Goal: Task Accomplishment & Management: Use online tool/utility

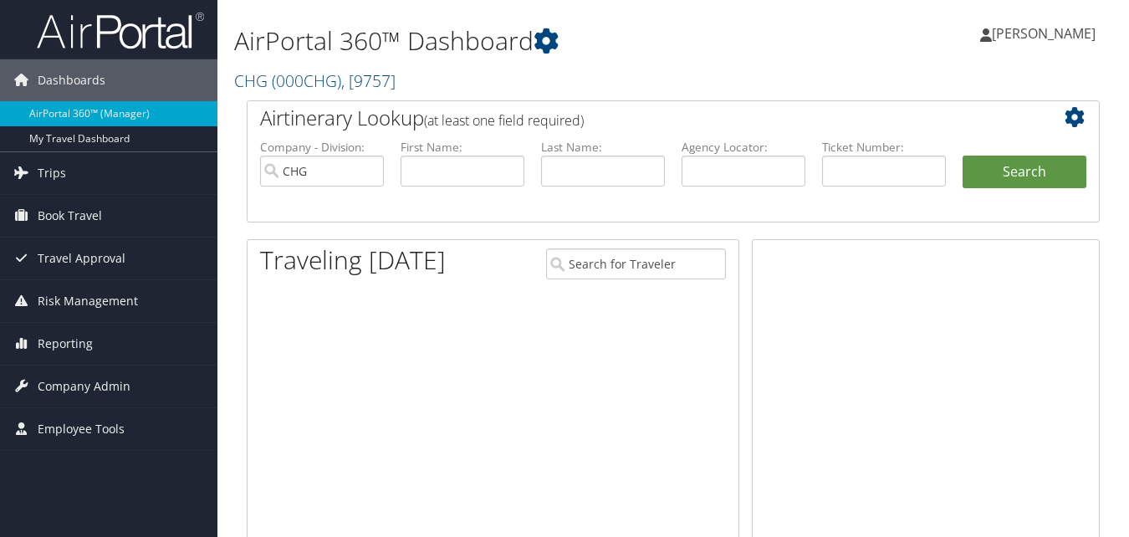
click at [57, 343] on span "Reporting" at bounding box center [65, 344] width 55 height 42
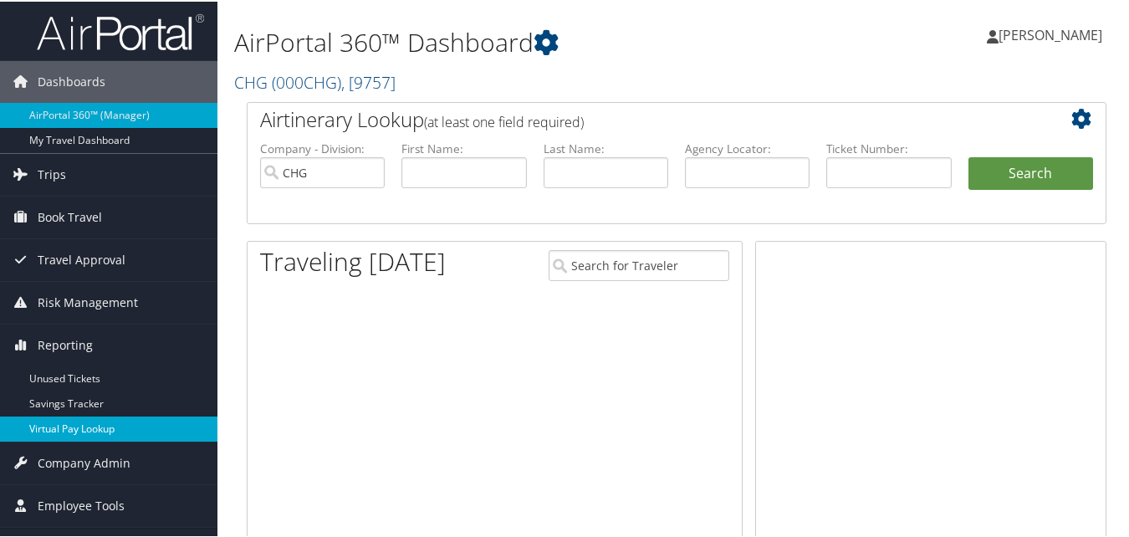
click at [55, 424] on link "Virtual Pay Lookup" at bounding box center [108, 427] width 217 height 25
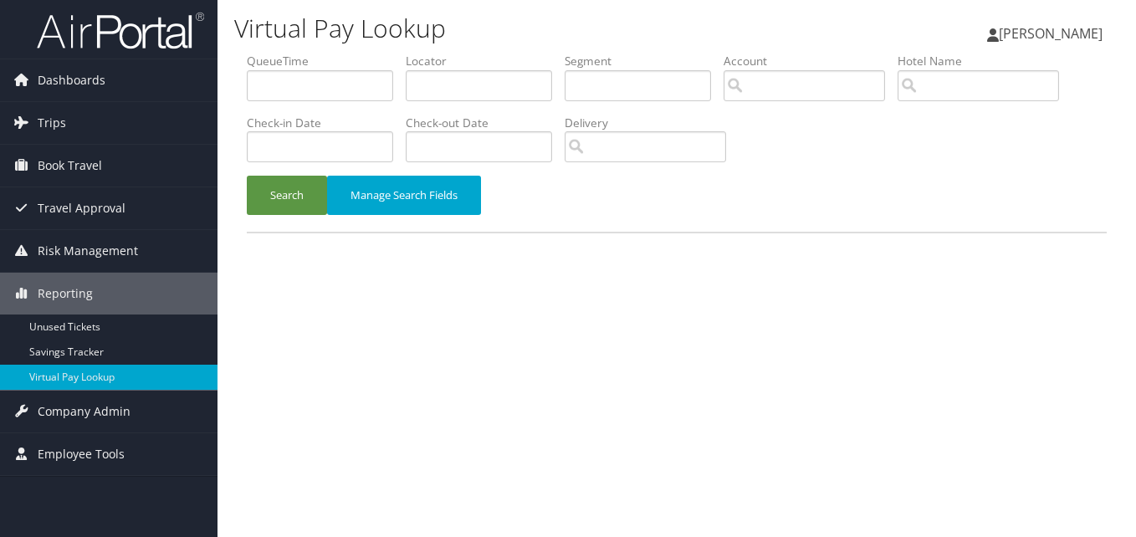
click at [457, 102] on li "Locator" at bounding box center [485, 83] width 159 height 61
click at [448, 89] on input "text" at bounding box center [479, 85] width 146 height 31
paste input "WAYCZN"
type input "WAYCZN"
click at [306, 207] on button "Search" at bounding box center [287, 195] width 80 height 39
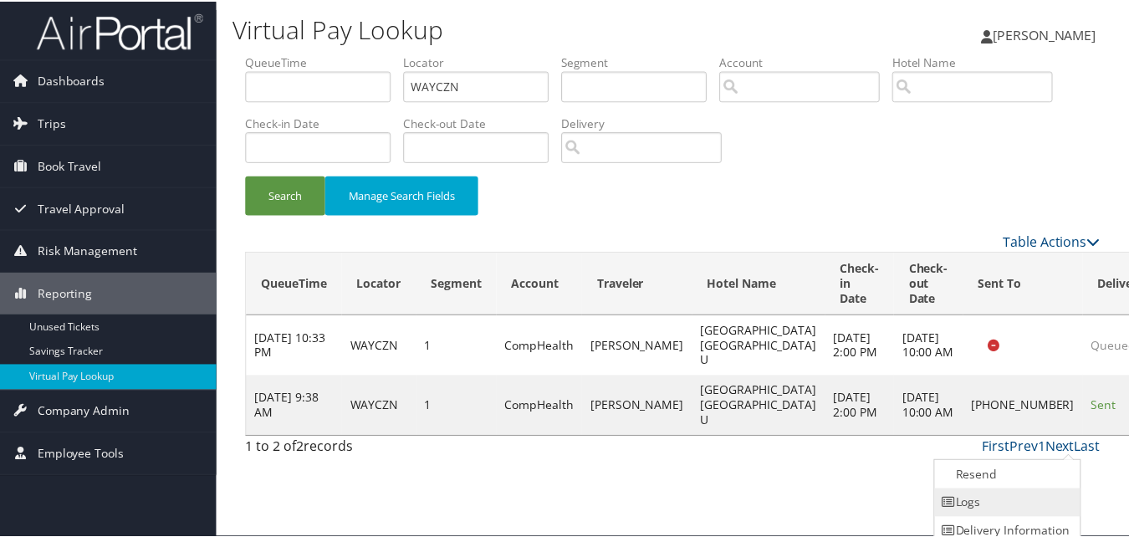
scroll to position [38, 0]
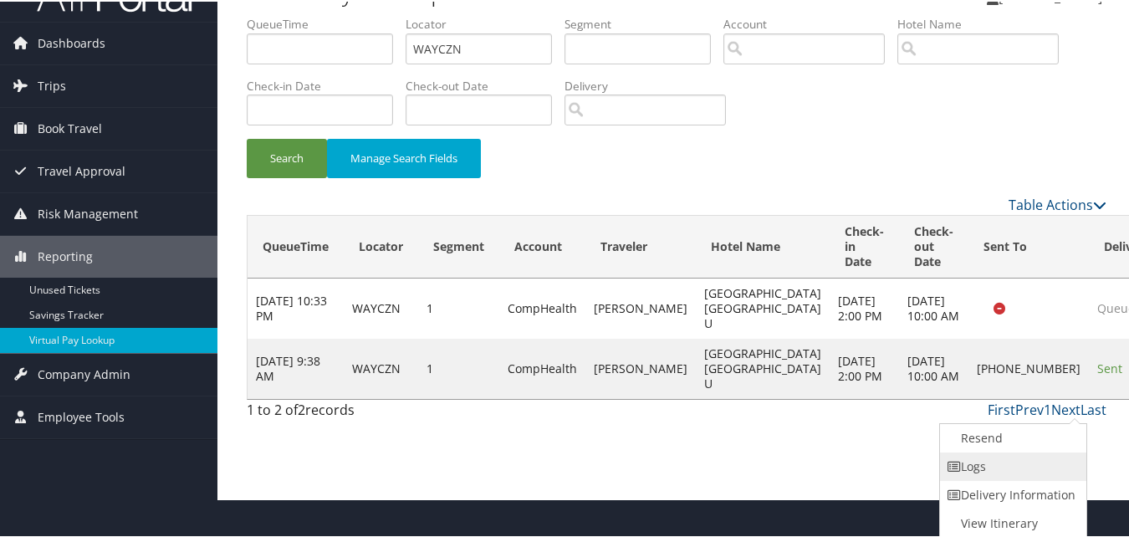
click at [993, 464] on link "Logs" at bounding box center [1011, 465] width 143 height 28
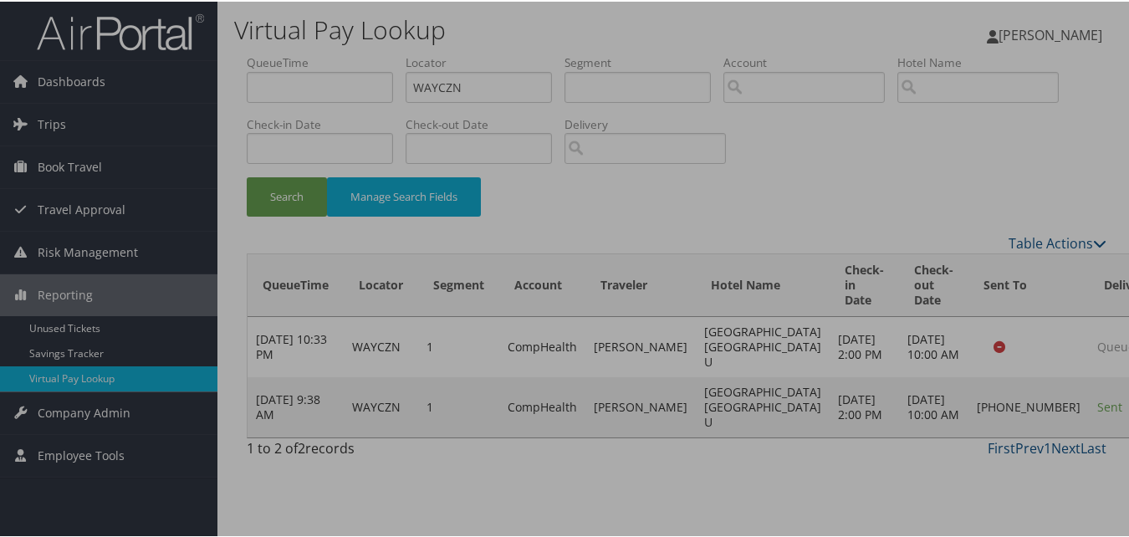
scroll to position [0, 0]
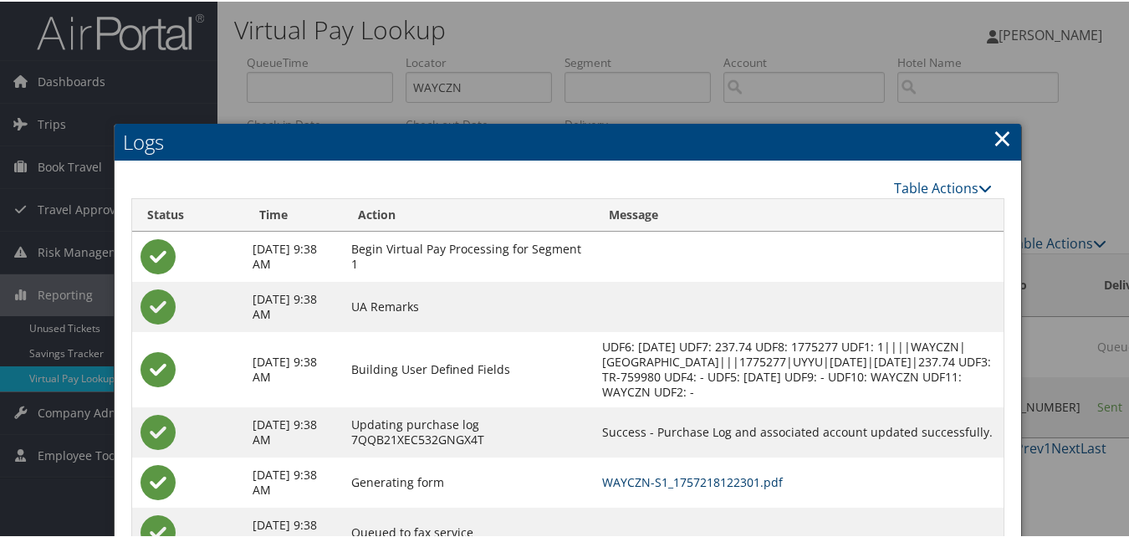
drag, startPoint x: 737, startPoint y: 496, endPoint x: 718, endPoint y: 498, distance: 18.5
click at [737, 488] on link "WAYCZN-S1_1757218122301.pdf" at bounding box center [692, 481] width 181 height 16
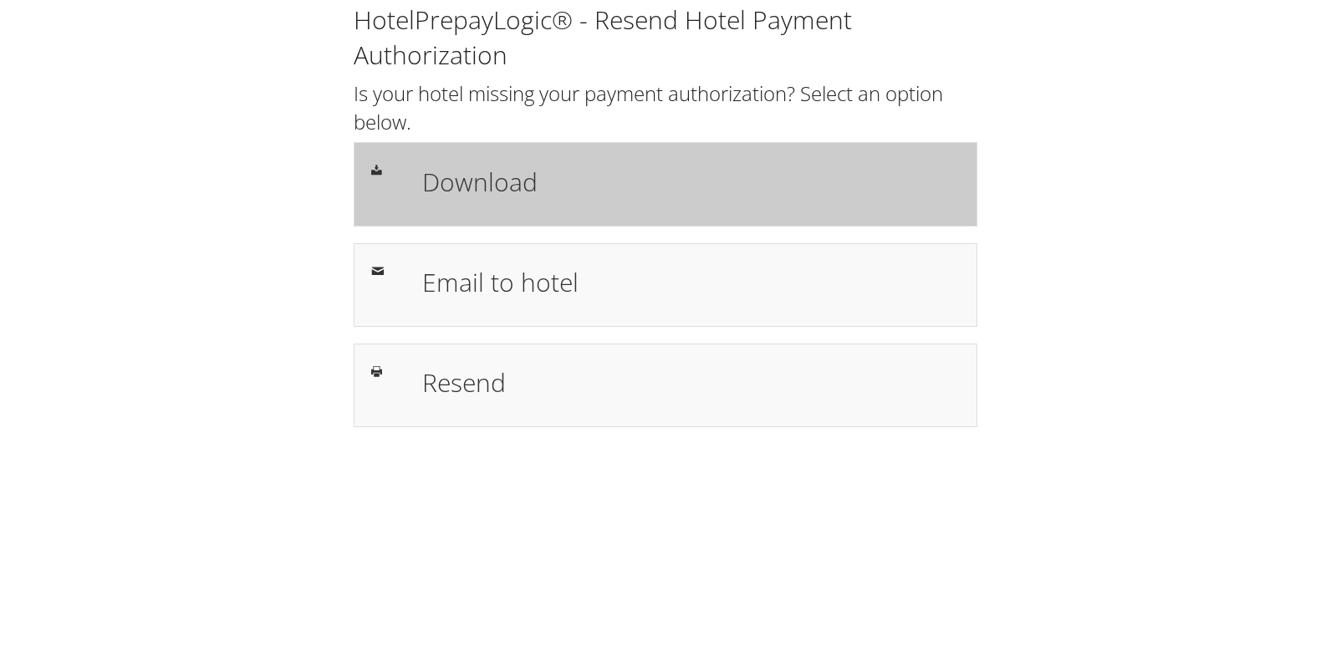
click at [491, 200] on h1 "Download" at bounding box center [691, 182] width 538 height 38
click at [570, 213] on div "Download" at bounding box center [666, 184] width 624 height 84
click at [459, 201] on div "Download" at bounding box center [691, 184] width 563 height 49
click at [516, 180] on h1 "Download" at bounding box center [691, 182] width 538 height 38
click at [498, 190] on h1 "Download" at bounding box center [691, 182] width 538 height 38
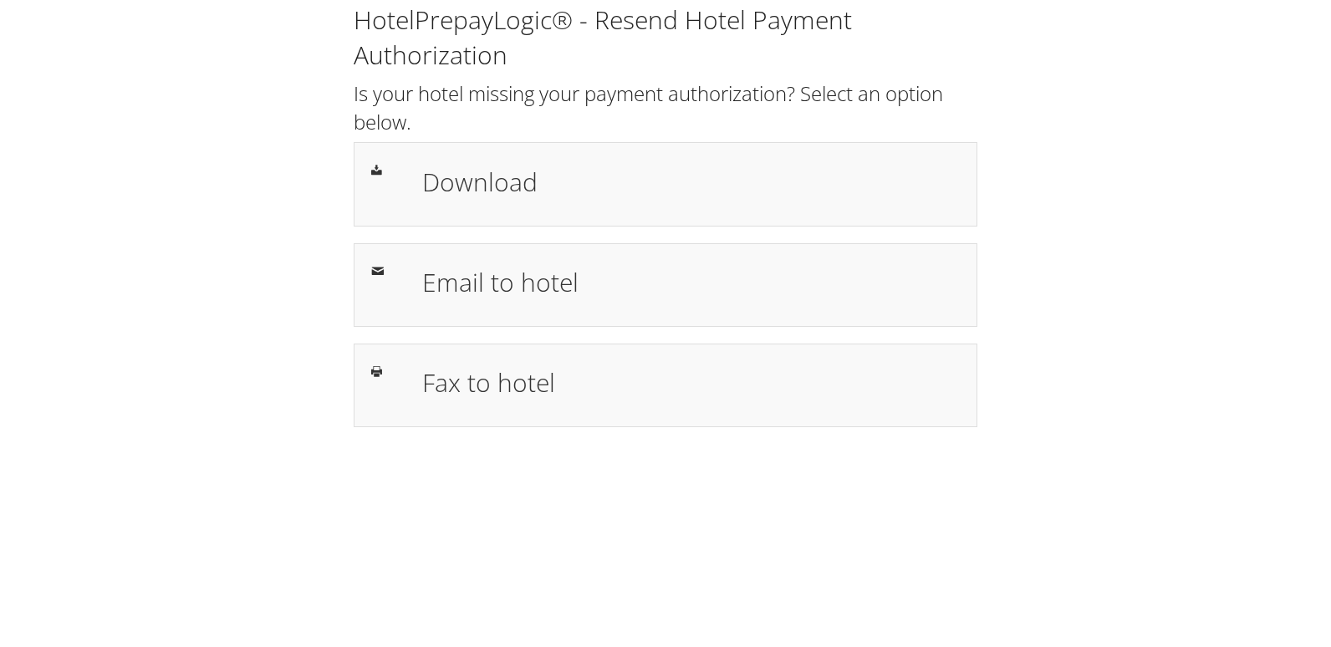
drag, startPoint x: 416, startPoint y: 181, endPoint x: 289, endPoint y: 110, distance: 145.2
click at [416, 181] on div "Download" at bounding box center [691, 184] width 563 height 49
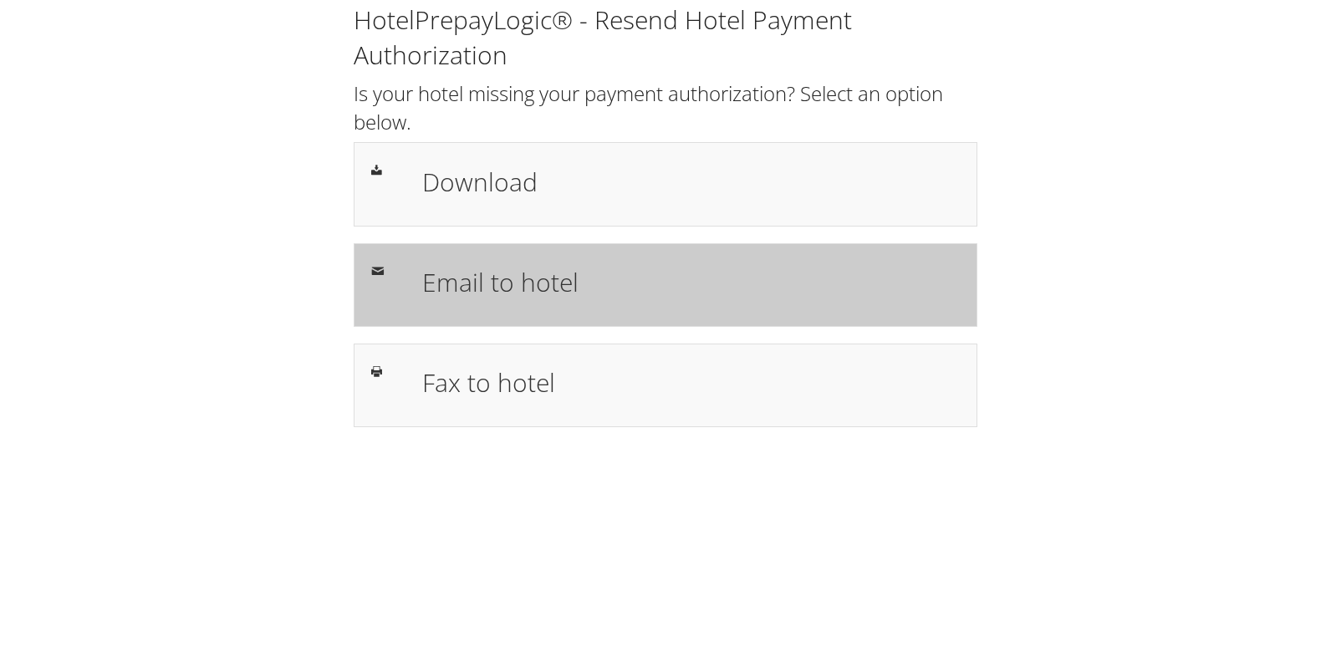
click at [473, 263] on div "Email to hotel" at bounding box center [691, 285] width 563 height 49
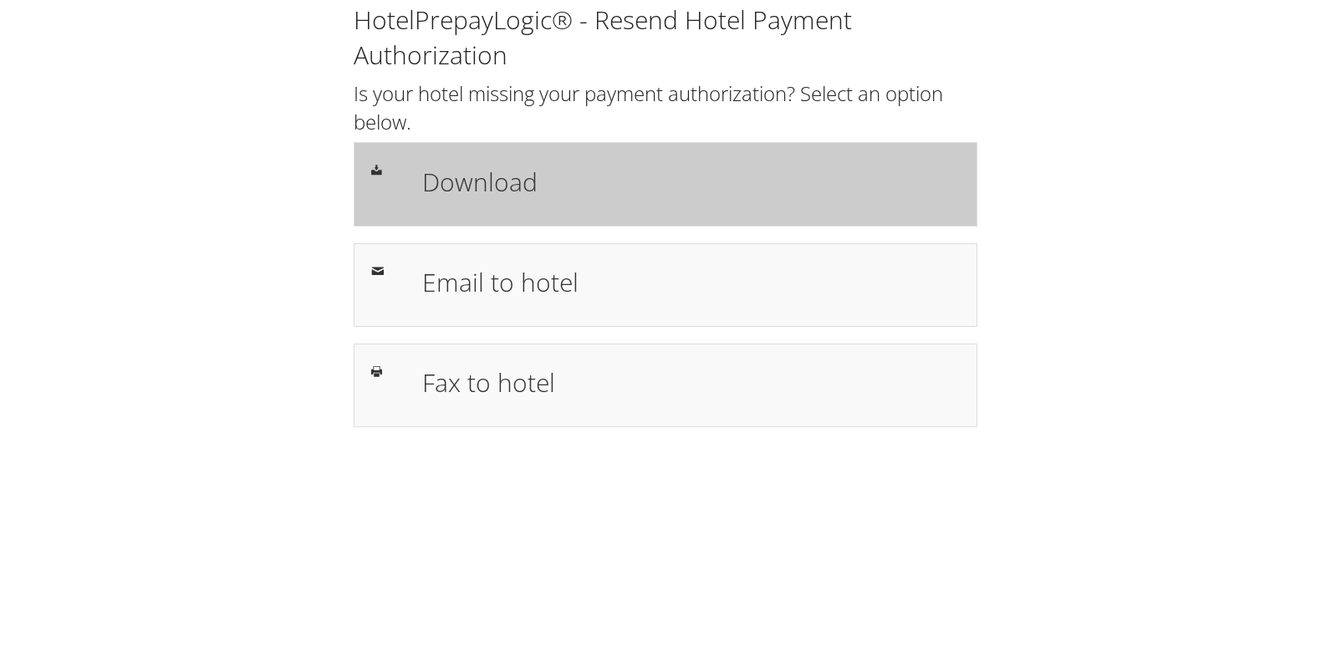
click at [595, 202] on div "Download" at bounding box center [691, 184] width 563 height 49
click at [738, 197] on h1 "Download" at bounding box center [691, 182] width 538 height 38
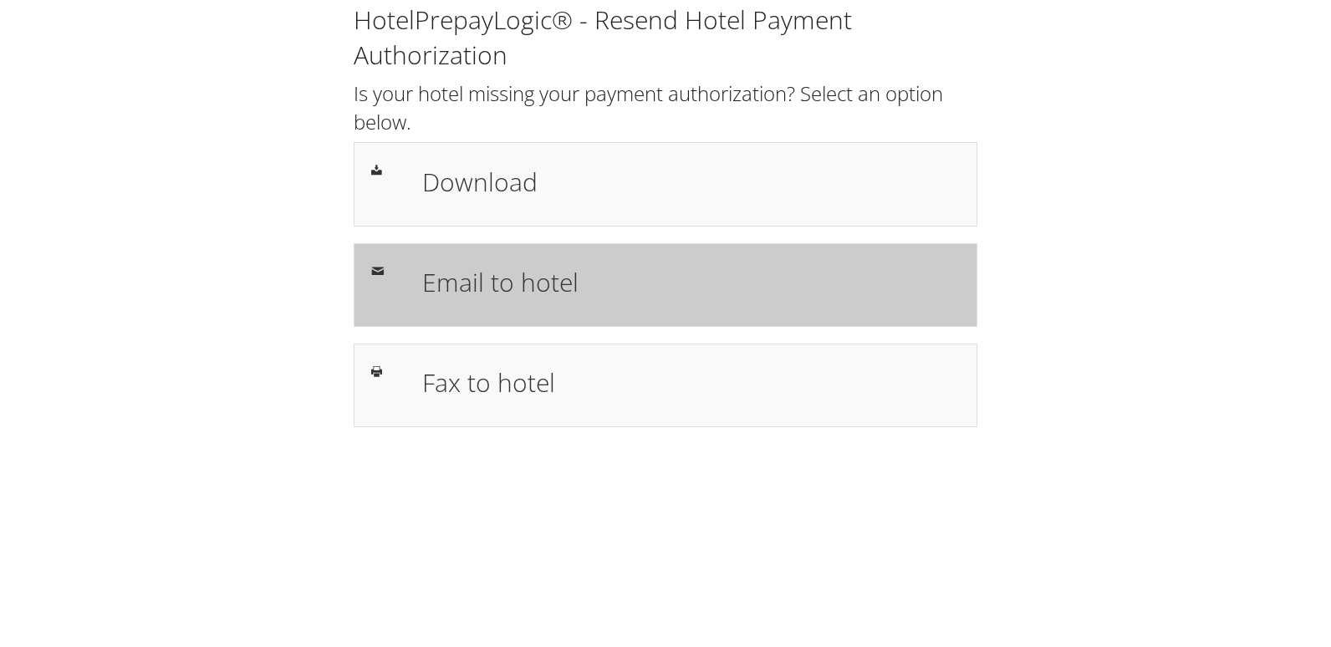
click at [537, 279] on h1 "Email to hotel" at bounding box center [691, 282] width 538 height 38
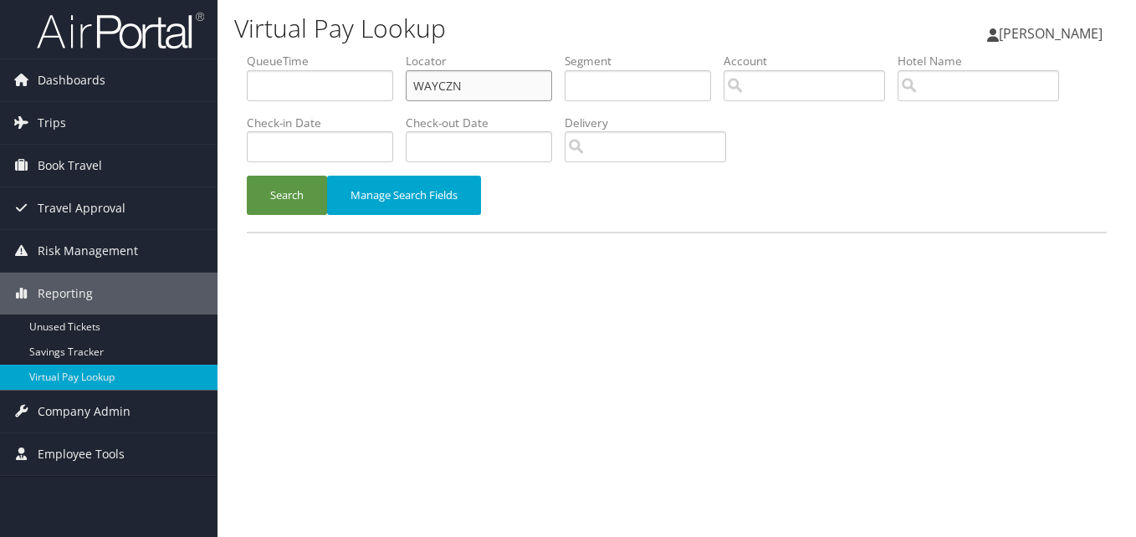
click at [435, 78] on input "WAYCZN" at bounding box center [479, 85] width 146 height 31
paste input "AVHUJP"
type input "AVHUJP"
click at [328, 172] on li "Check-in Date" at bounding box center [326, 145] width 159 height 61
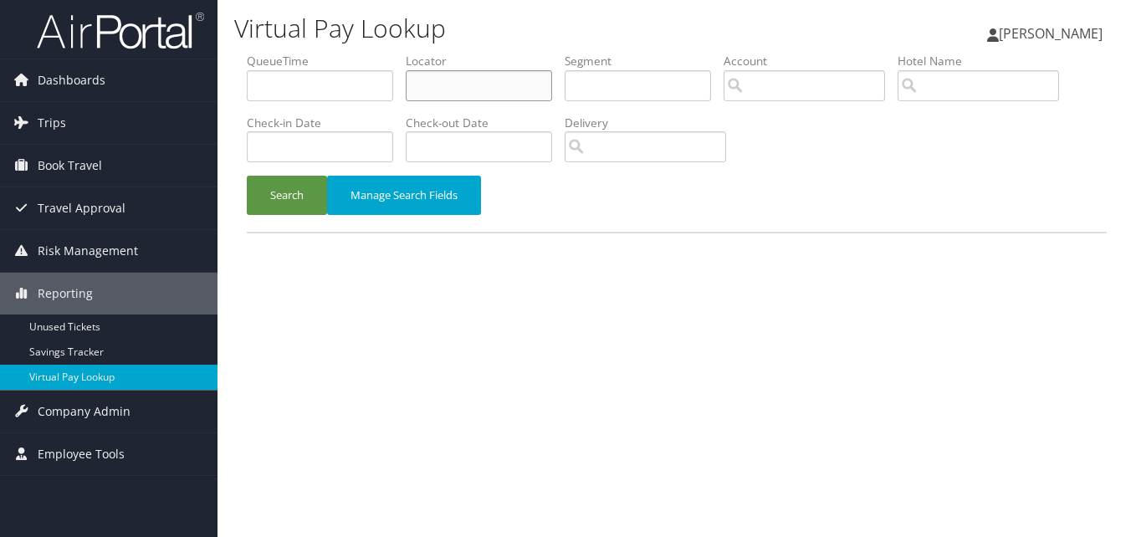
click at [433, 77] on input "text" at bounding box center [479, 85] width 146 height 31
paste input "AVHUJP"
type input "AVHUJP"
click at [288, 184] on button "Search" at bounding box center [287, 195] width 80 height 39
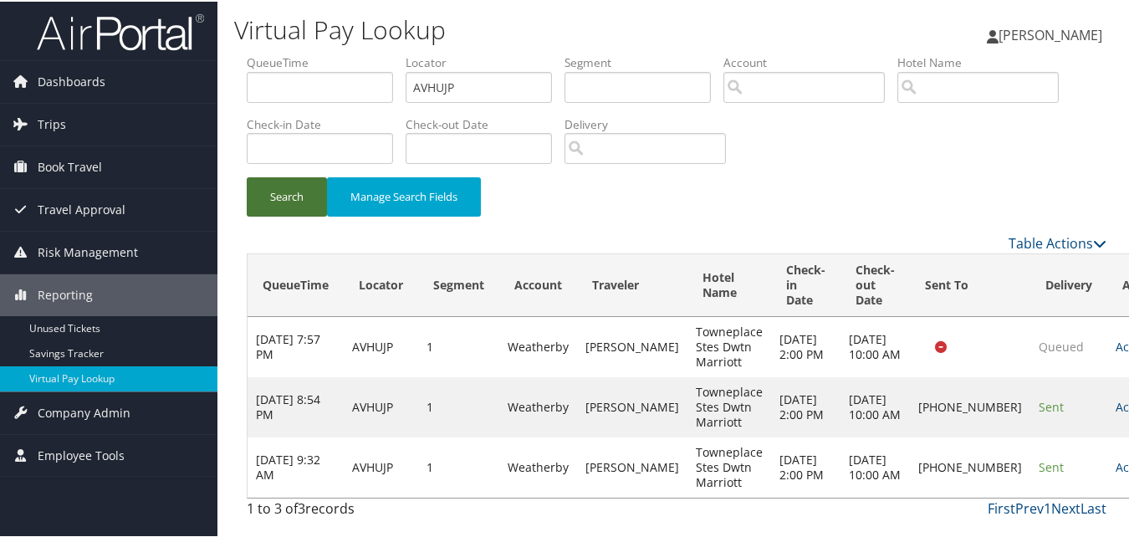
scroll to position [18, 0]
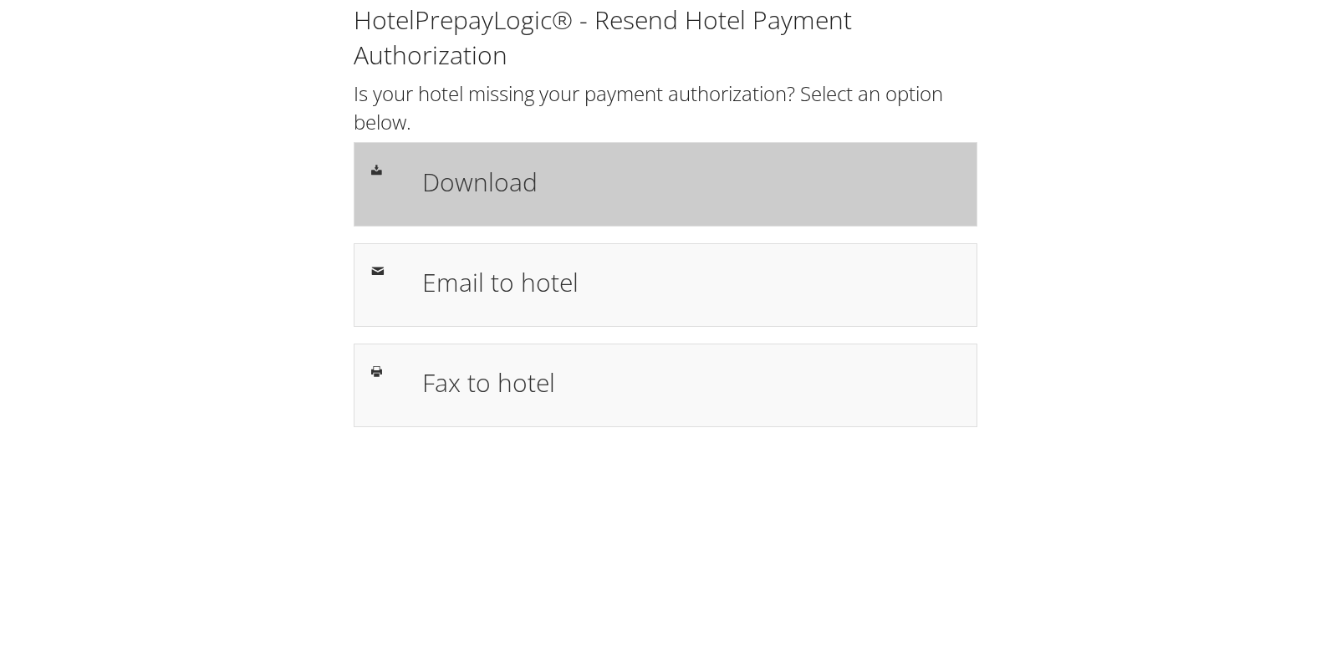
click at [469, 187] on h1 "Download" at bounding box center [691, 182] width 538 height 38
click at [544, 166] on h1 "Download" at bounding box center [691, 182] width 538 height 38
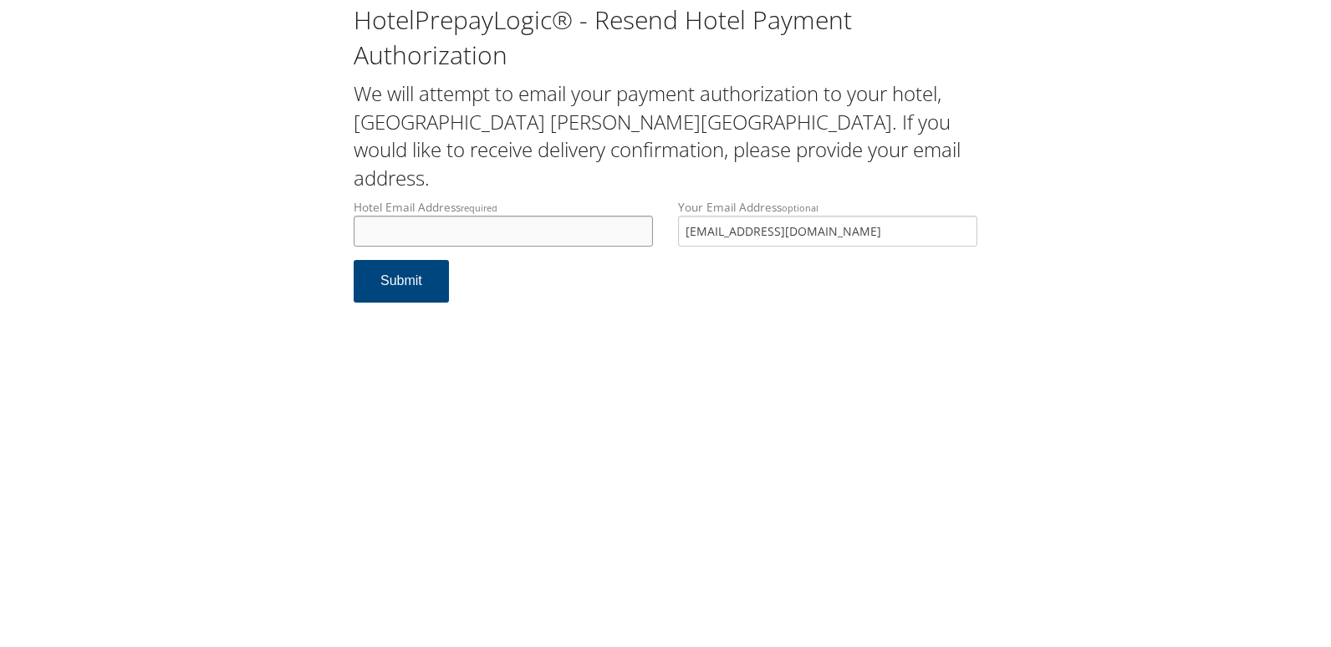
click at [425, 216] on input "Hotel Email Address required" at bounding box center [503, 231] width 299 height 31
drag, startPoint x: 447, startPoint y: 208, endPoint x: 301, endPoint y: 214, distance: 146.5
click at [301, 214] on div "HotelPrepayLogic® - Resend Hotel Payment Authorization We will attempt to email…" at bounding box center [666, 159] width 1298 height 319
type input "[EMAIL_ADDRESS][DOMAIN_NAME]"
click at [422, 263] on button "Submit" at bounding box center [401, 281] width 95 height 43
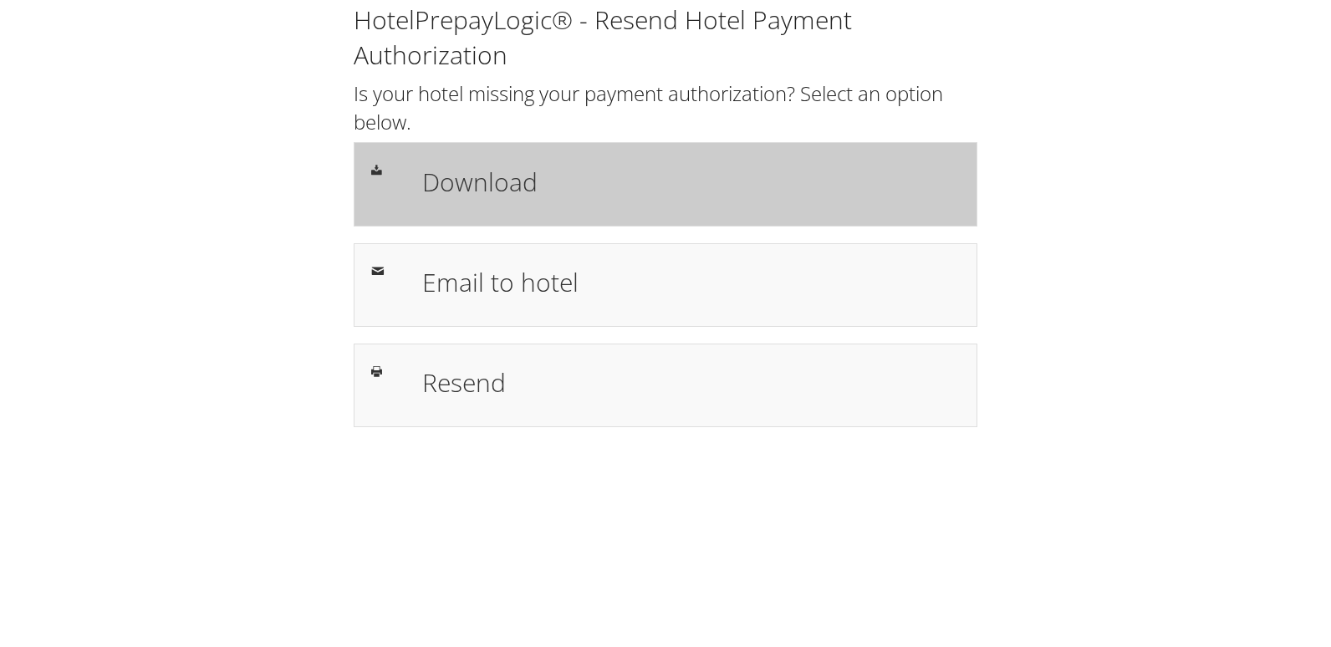
drag, startPoint x: 680, startPoint y: 158, endPoint x: 630, endPoint y: 156, distance: 50.2
click at [680, 158] on div "Download" at bounding box center [666, 184] width 624 height 84
drag, startPoint x: 0, startPoint y: 0, endPoint x: 627, endPoint y: 189, distance: 655.1
click at [633, 192] on h1 "Download" at bounding box center [691, 182] width 538 height 38
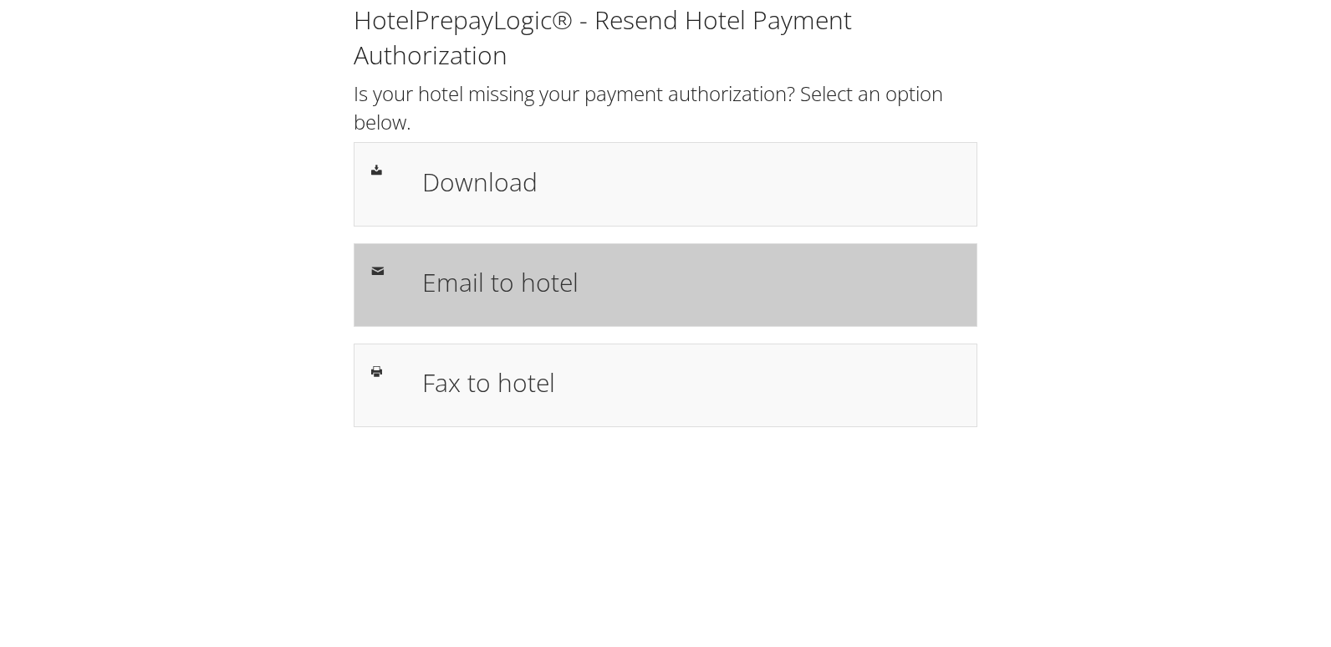
drag, startPoint x: 453, startPoint y: 263, endPoint x: 451, endPoint y: 281, distance: 18.6
click at [453, 263] on h1 "Email to hotel" at bounding box center [691, 282] width 538 height 38
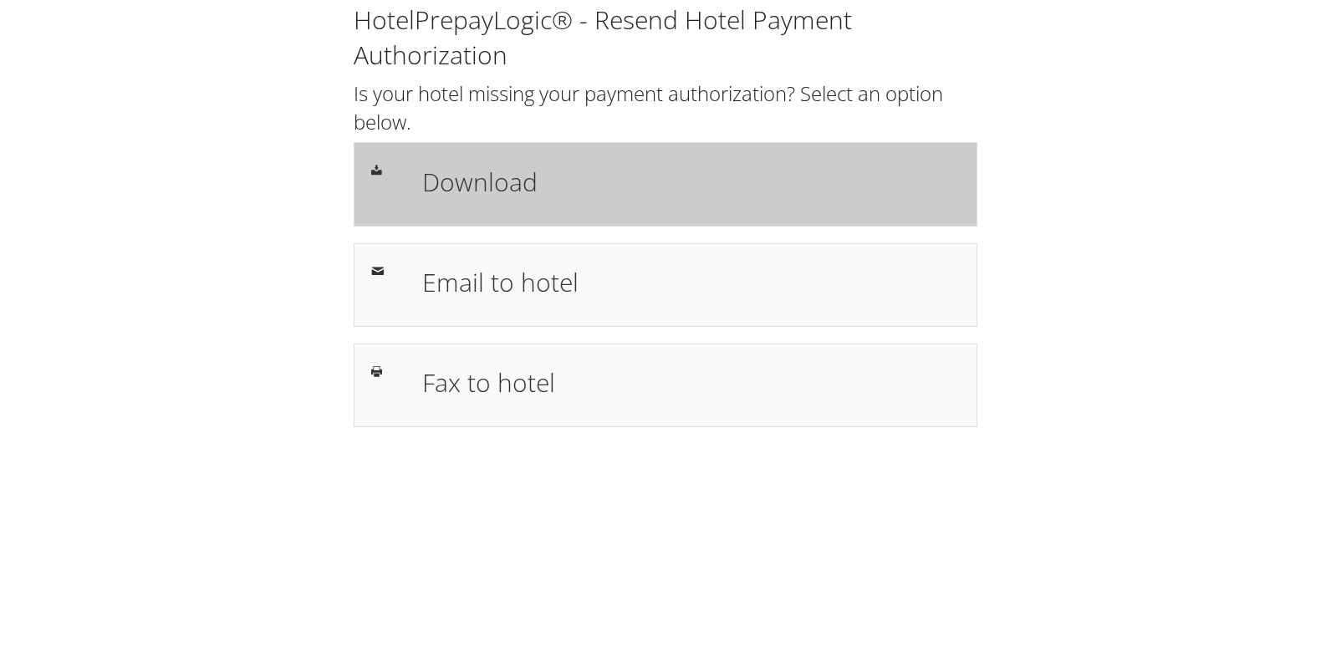
drag, startPoint x: 700, startPoint y: 162, endPoint x: 716, endPoint y: 164, distance: 16.0
click at [700, 163] on h1 "Download" at bounding box center [691, 182] width 538 height 38
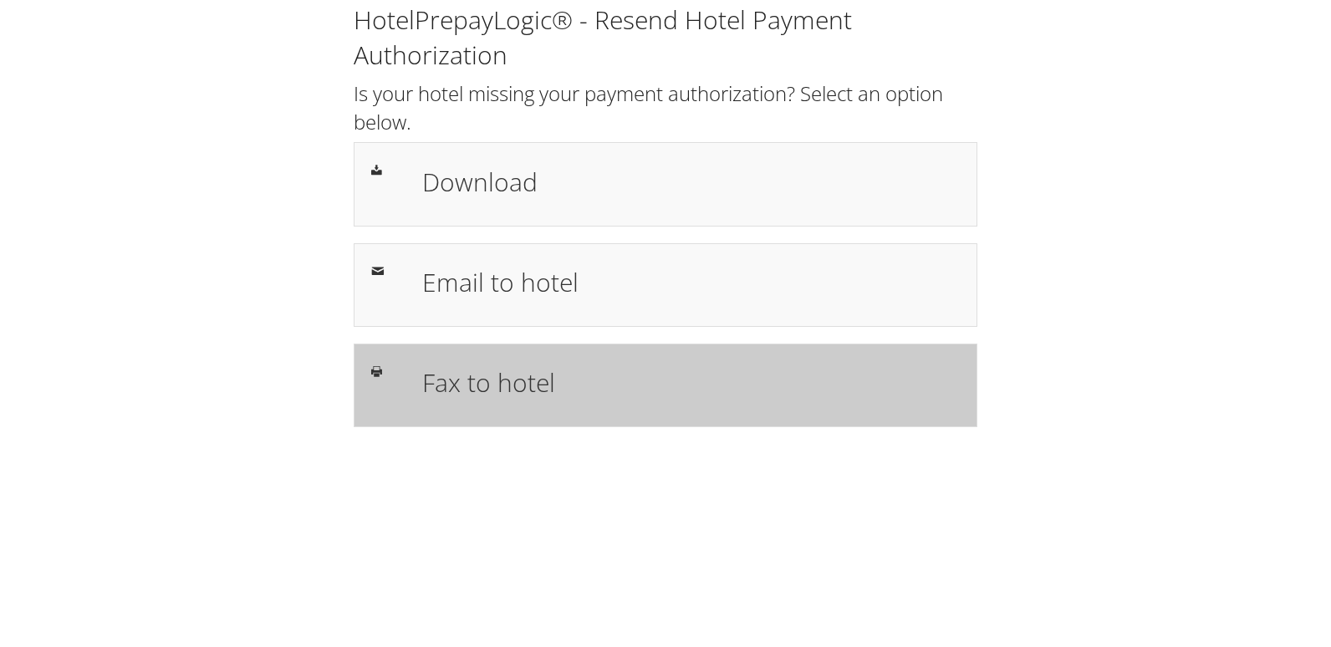
drag, startPoint x: 541, startPoint y: 276, endPoint x: 531, endPoint y: 350, distance: 75.1
click at [541, 276] on h1 "Email to hotel" at bounding box center [691, 282] width 538 height 38
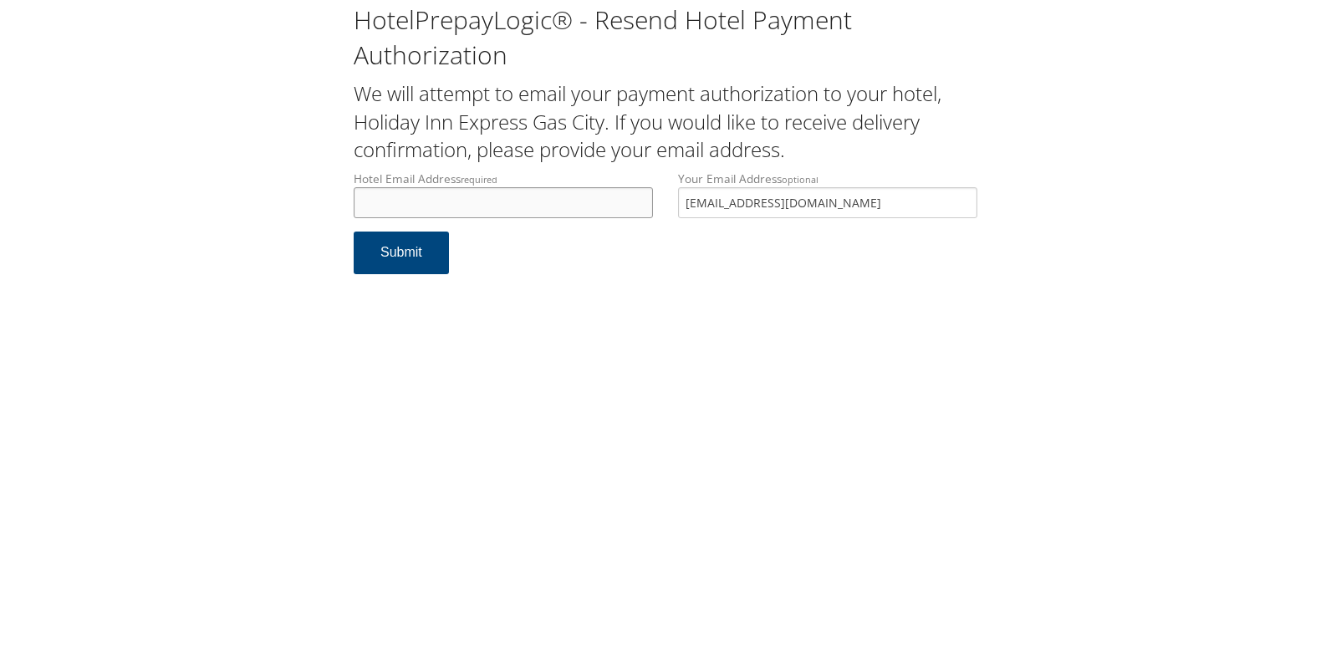
click at [431, 203] on input "Hotel Email Address required" at bounding box center [503, 202] width 299 height 31
drag, startPoint x: 524, startPoint y: 208, endPoint x: 184, endPoint y: 191, distance: 340.8
click at [184, 191] on div "HotelPrepayLogic® - Resend Hotel Payment Authorization We will attempt to email…" at bounding box center [666, 145] width 1298 height 291
type input "hixgascity46933@gmail.com"
click at [427, 246] on button "Submit" at bounding box center [401, 253] width 95 height 43
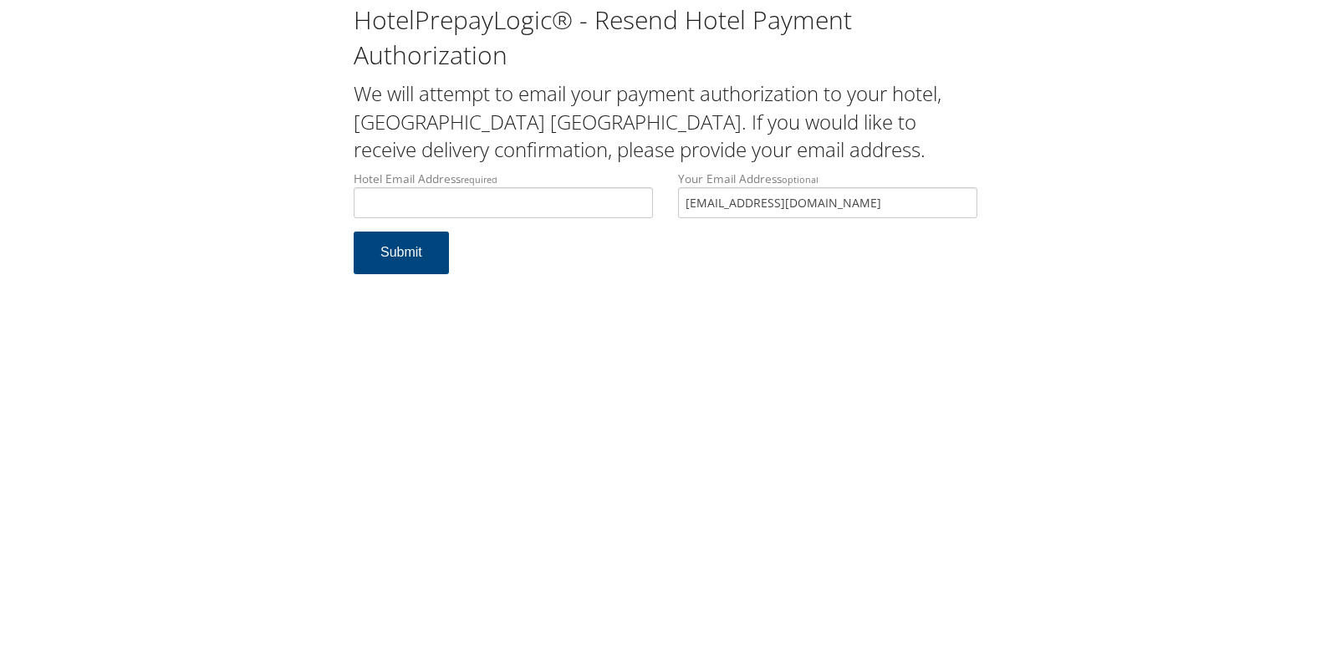
click at [421, 184] on label "Hotel Email Address required" at bounding box center [503, 195] width 299 height 48
click at [421, 187] on input "Hotel Email Address required" at bounding box center [503, 202] width 299 height 31
click at [420, 208] on input "Hotel Email Address required" at bounding box center [503, 202] width 299 height 31
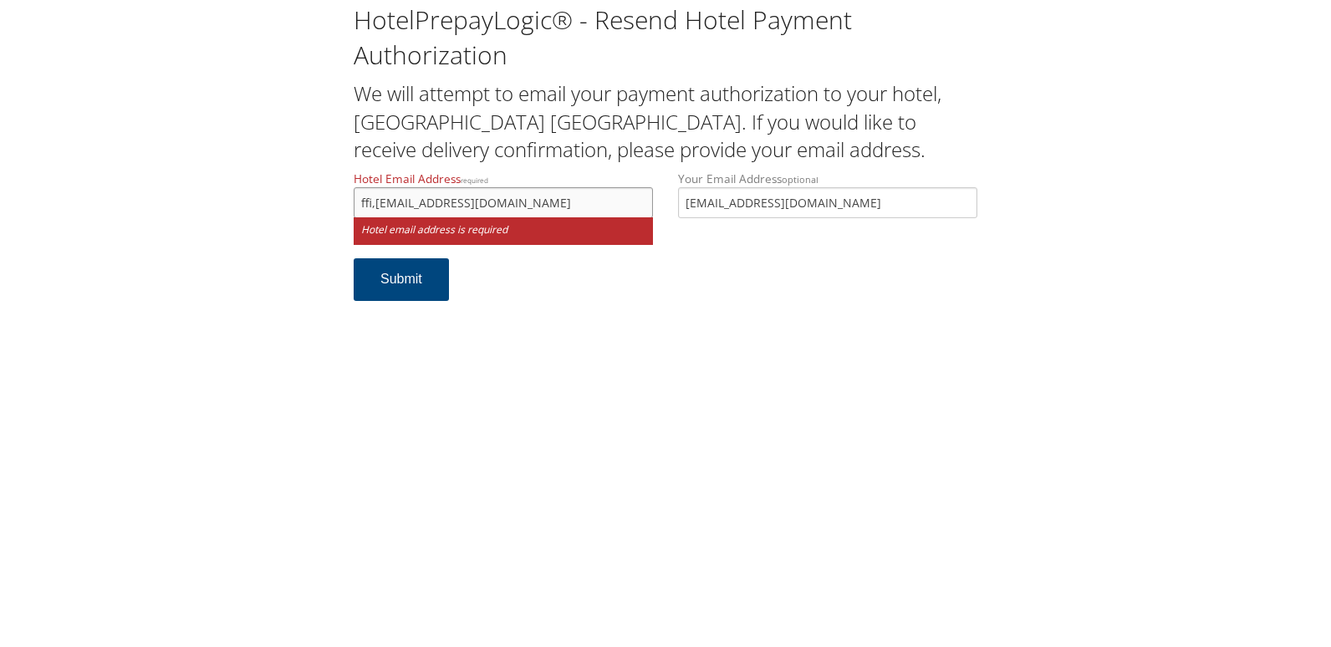
drag, startPoint x: 515, startPoint y: 200, endPoint x: 300, endPoint y: 193, distance: 215.0
click at [300, 193] on div "HotelPrepayLogic® - Resend Hotel Payment Authorization We will attempt to email…" at bounding box center [666, 159] width 1298 height 318
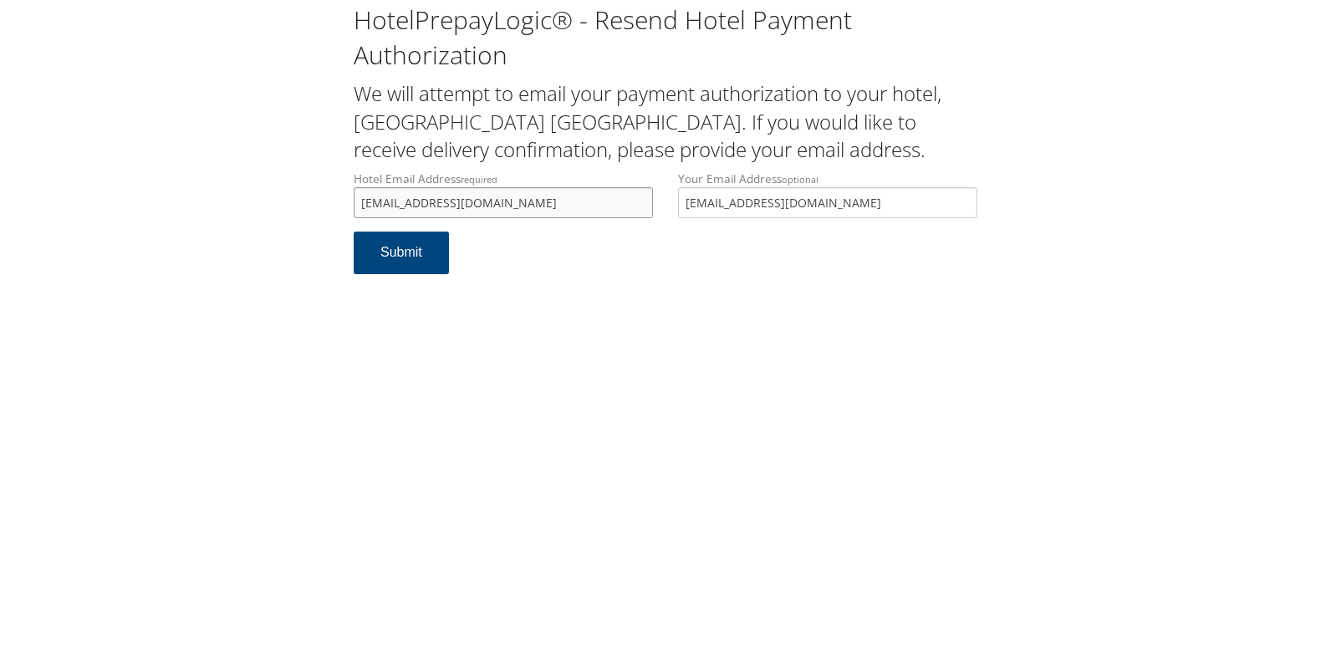
drag, startPoint x: 565, startPoint y: 208, endPoint x: 171, endPoint y: 182, distance: 393.9
click at [171, 182] on div "HotelPrepayLogic® - Resend Hotel Payment Authorization We will attempt to email…" at bounding box center [666, 145] width 1298 height 291
type input "ffi.morristown@gmail.com"
click at [388, 255] on button "Submit" at bounding box center [401, 253] width 95 height 43
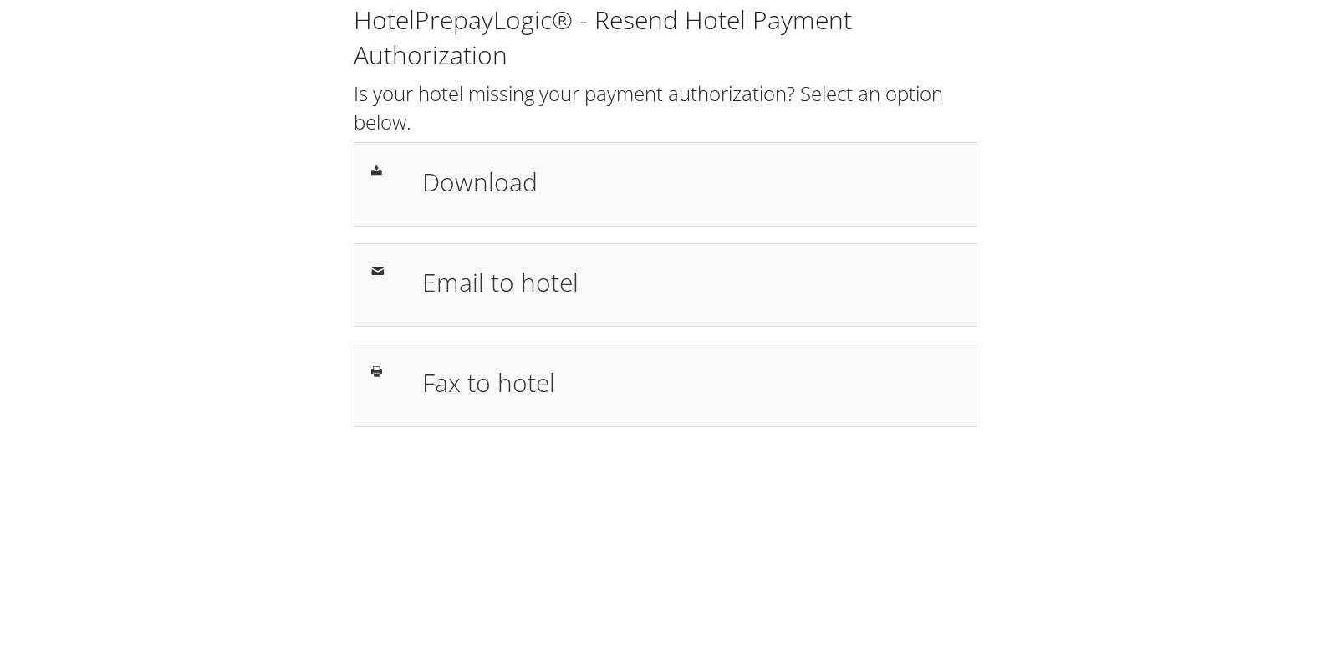
click at [782, 130] on h2 "Is your hotel missing your payment authorization? Select an option below." at bounding box center [666, 107] width 624 height 56
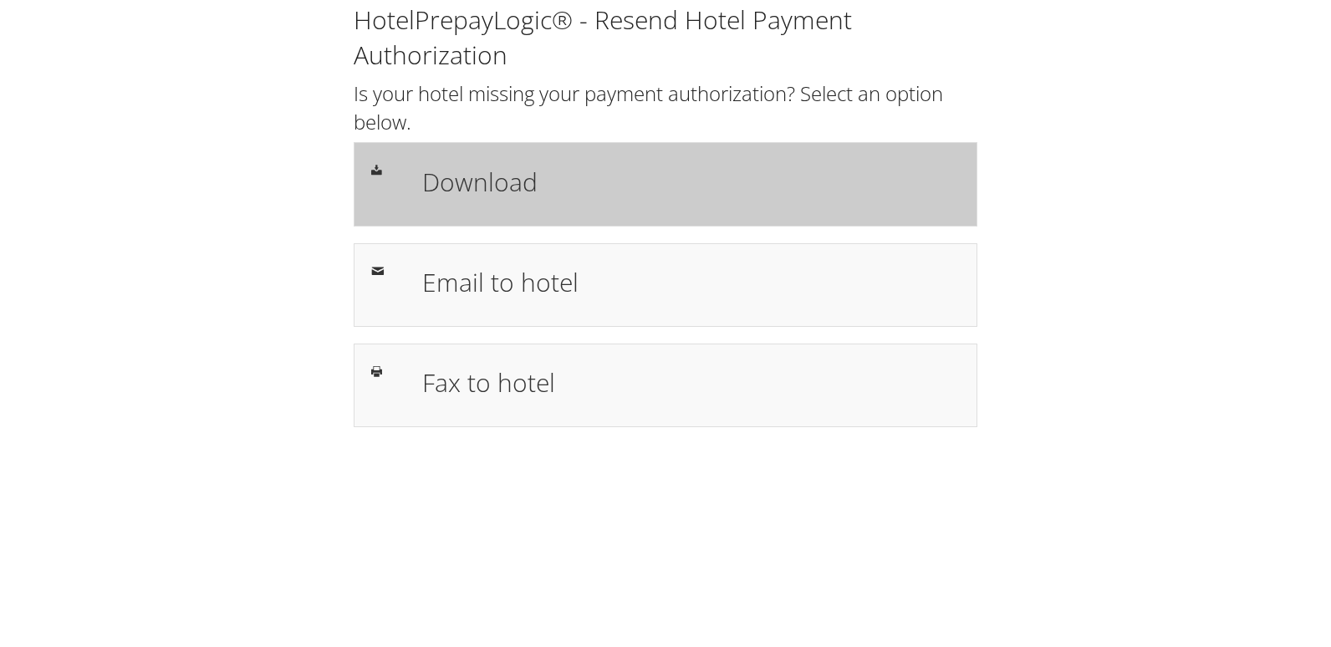
click at [763, 146] on div "Download" at bounding box center [666, 184] width 624 height 84
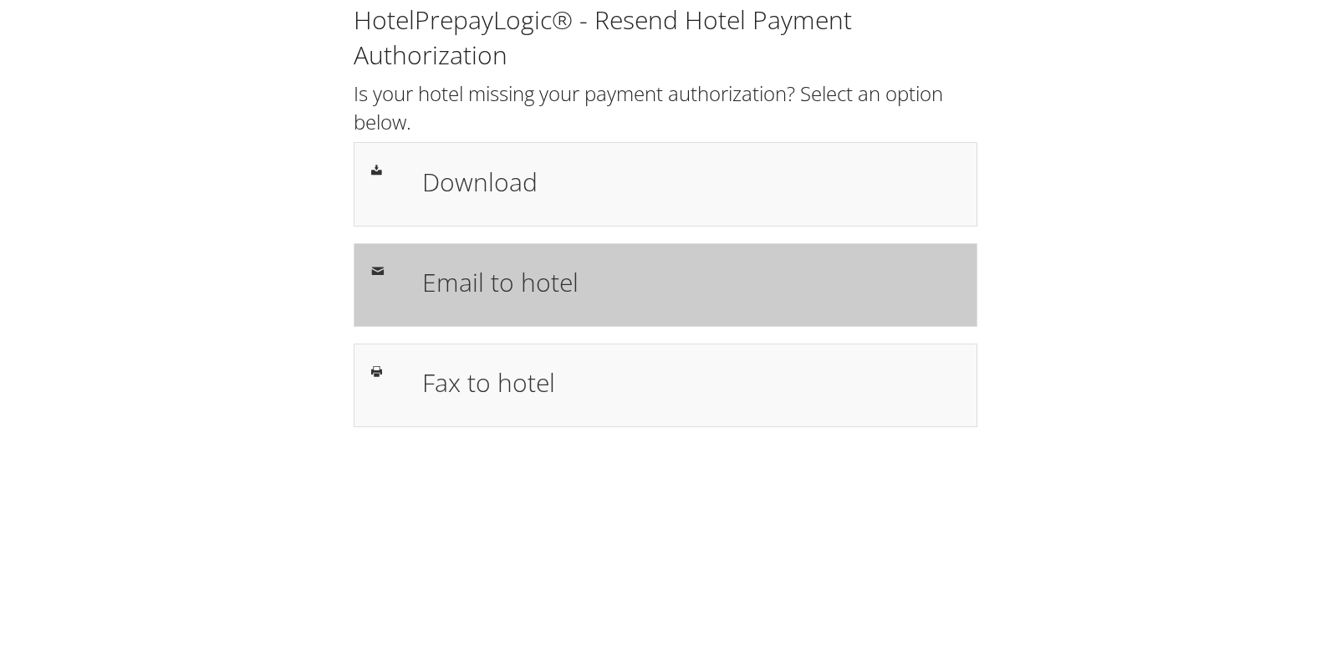
click at [504, 301] on div "Email to hotel" at bounding box center [691, 285] width 563 height 49
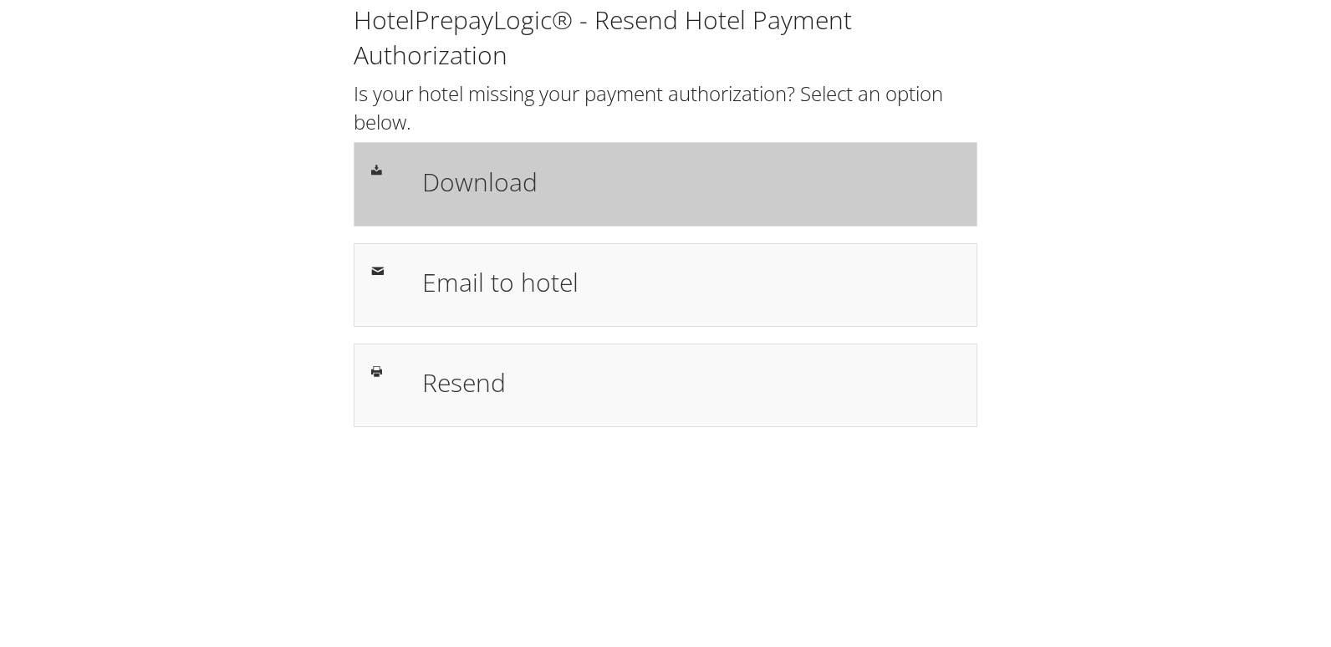
click at [600, 161] on div "Download" at bounding box center [691, 184] width 563 height 49
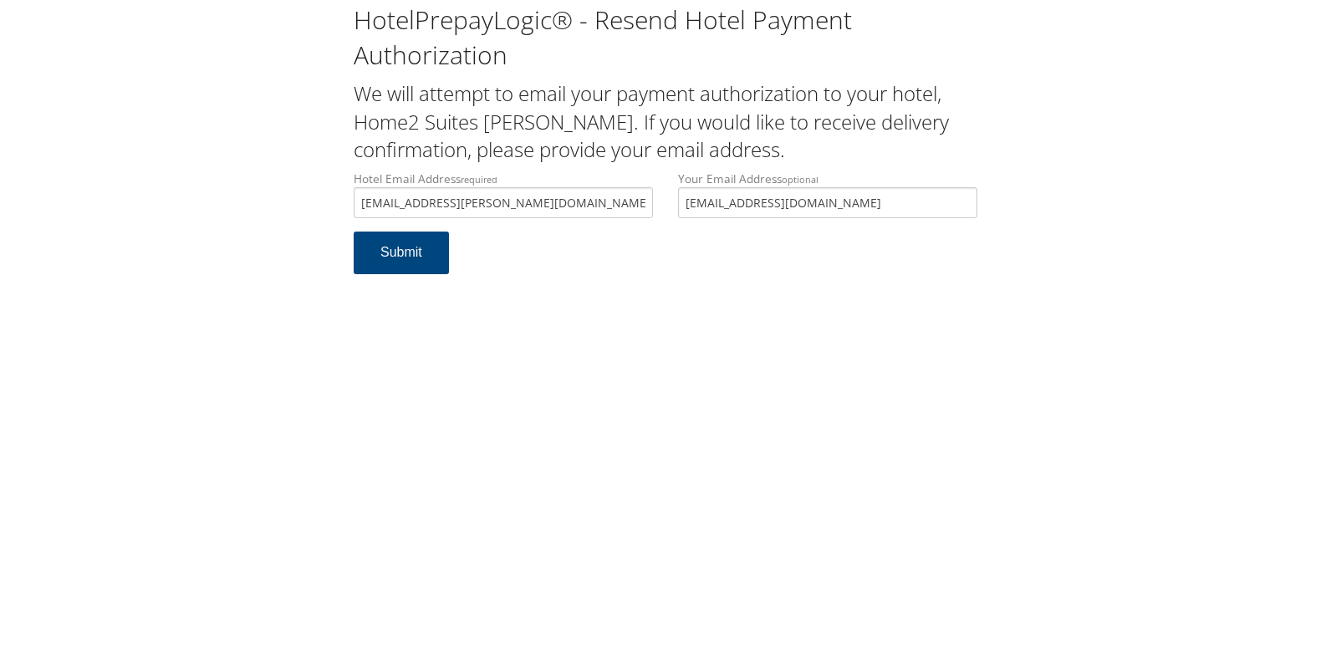
type input "home2-hammond@outlook.com"
click at [244, 355] on div "HotelPrepayLogic® - Resend Hotel Payment Authorization We will attempt to email…" at bounding box center [665, 323] width 1331 height 647
click at [381, 252] on button "Submit" at bounding box center [401, 253] width 95 height 43
drag, startPoint x: 529, startPoint y: 203, endPoint x: 241, endPoint y: 199, distance: 287.7
click at [241, 199] on div "HotelPrepayLogic® - Resend Hotel Payment Authorization We will attempt to email…" at bounding box center [666, 145] width 1298 height 291
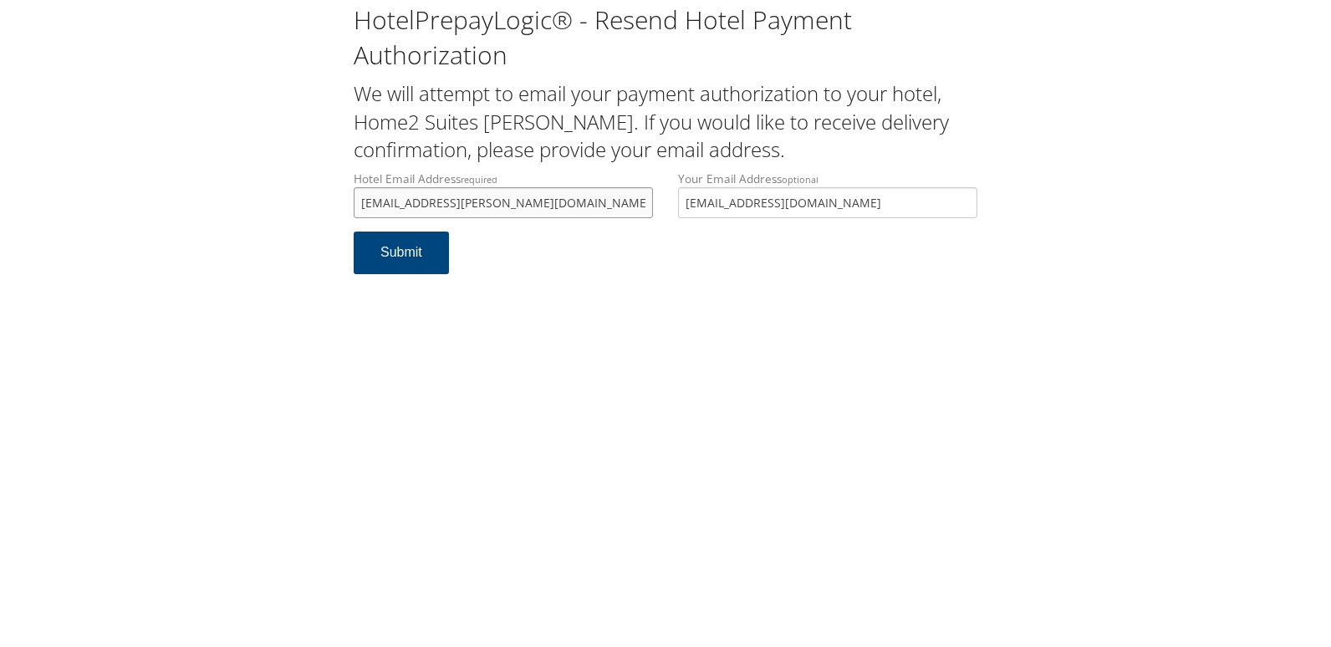
click at [515, 206] on input "home2-hammond@outlook.com" at bounding box center [503, 202] width 299 height 31
drag, startPoint x: 548, startPoint y: 202, endPoint x: 363, endPoint y: 202, distance: 184.8
click at [363, 202] on input "home2-hammond@outlook.com" at bounding box center [503, 202] width 299 height 31
click at [407, 260] on button "Submit" at bounding box center [401, 253] width 95 height 43
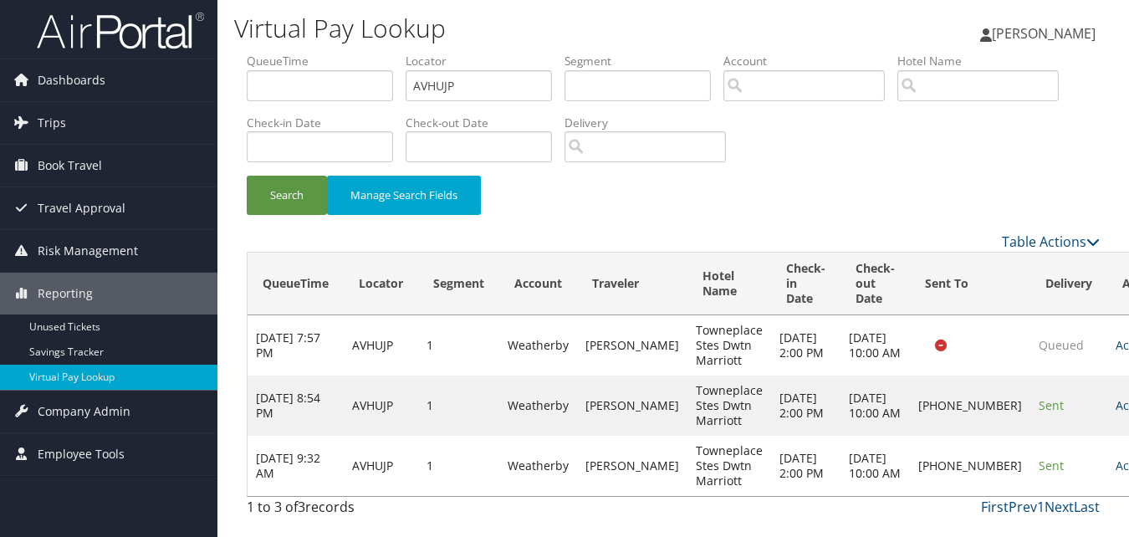
scroll to position [18, 0]
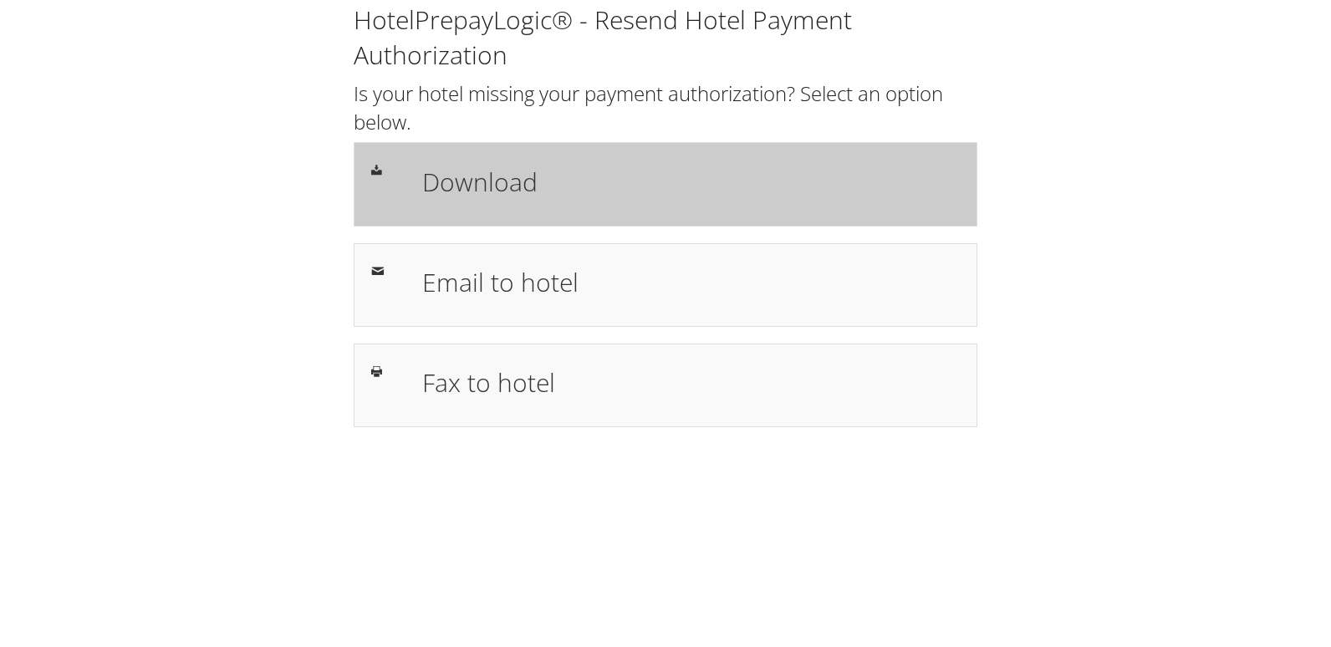
click at [605, 210] on div "Download" at bounding box center [666, 184] width 624 height 84
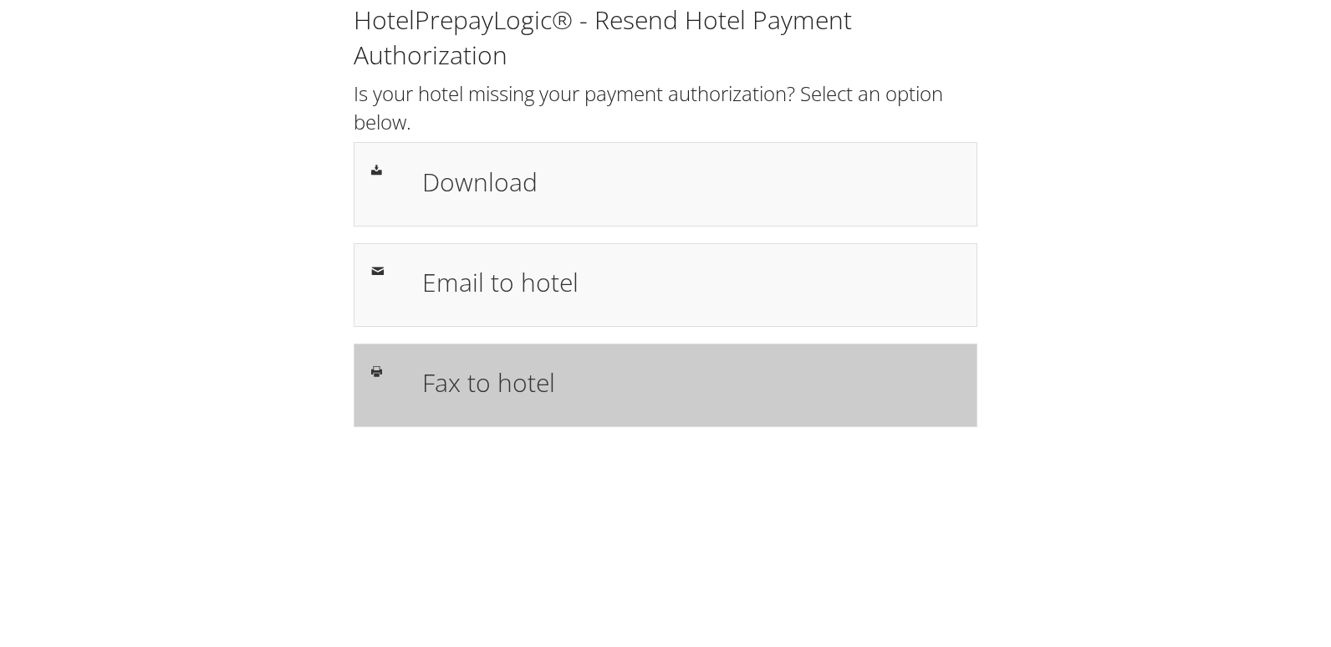
drag, startPoint x: 477, startPoint y: 372, endPoint x: 480, endPoint y: 393, distance: 21.2
click at [477, 372] on h1 "Fax to hotel" at bounding box center [691, 383] width 538 height 38
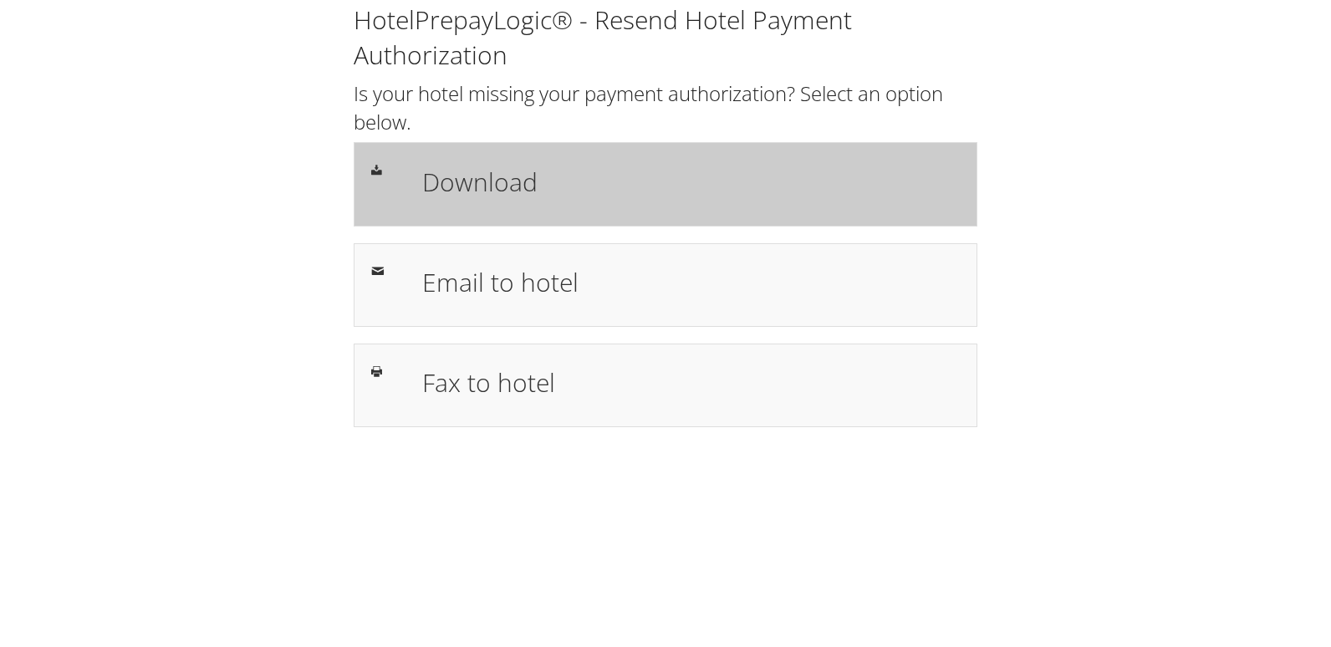
click at [519, 214] on div "Download" at bounding box center [666, 184] width 624 height 84
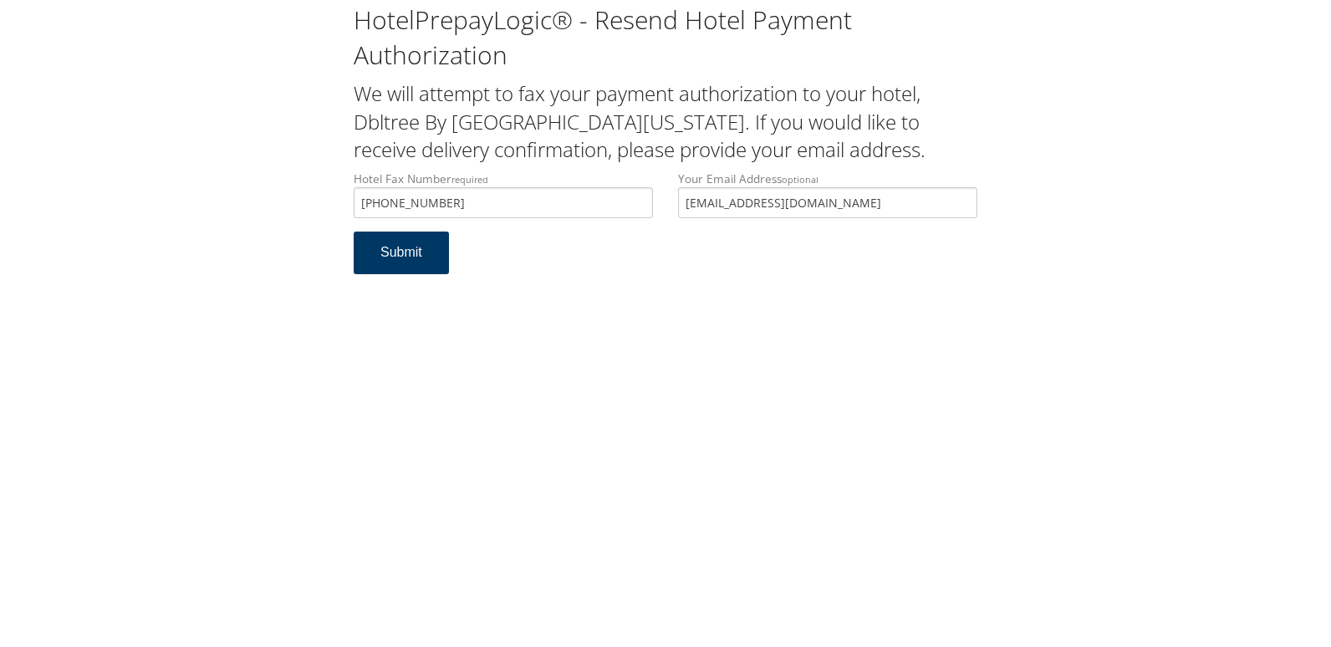
click at [389, 250] on button "Submit" at bounding box center [401, 253] width 95 height 43
